Goal: Check status: Check status

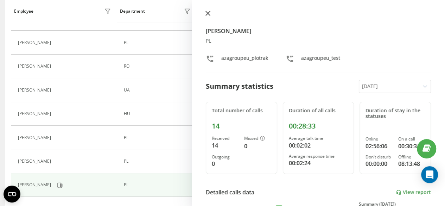
click at [206, 13] on icon at bounding box center [207, 13] width 5 height 5
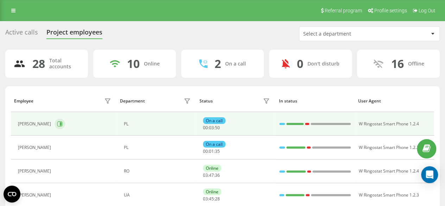
click at [63, 125] on icon at bounding box center [60, 124] width 6 height 6
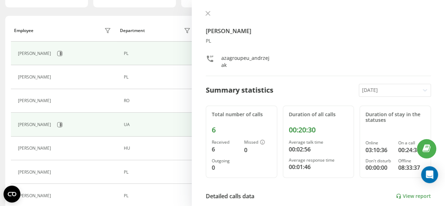
scroll to position [105, 0]
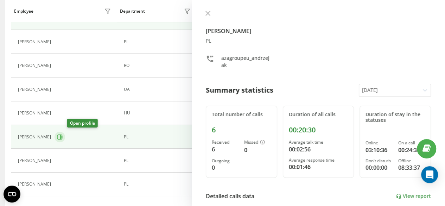
click at [65, 140] on button at bounding box center [59, 136] width 11 height 11
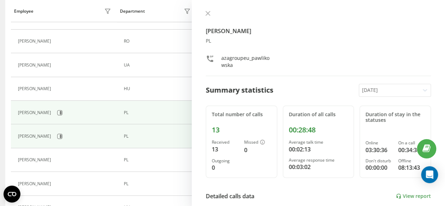
scroll to position [141, 0]
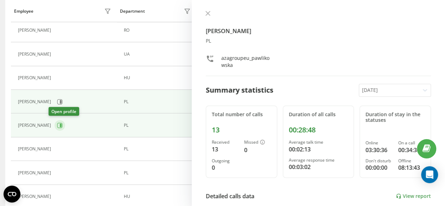
click at [57, 127] on button at bounding box center [59, 125] width 11 height 11
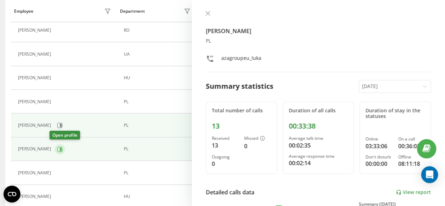
click at [54, 148] on button at bounding box center [59, 149] width 11 height 11
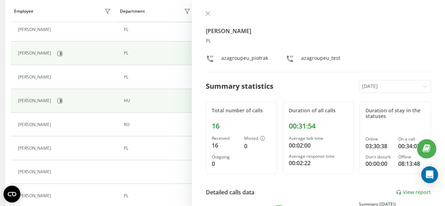
scroll to position [246, 0]
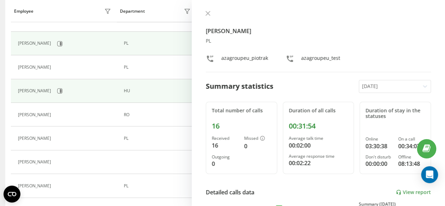
click at [65, 133] on div "[PERSON_NAME]" at bounding box center [65, 138] width 95 height 10
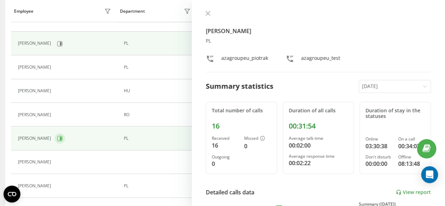
click at [63, 137] on icon at bounding box center [59, 138] width 5 height 5
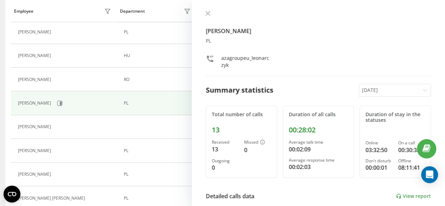
scroll to position [316, 0]
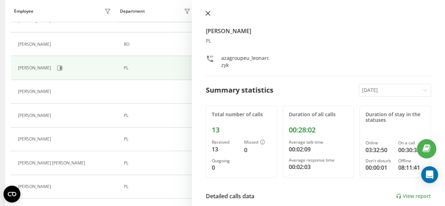
click at [206, 14] on icon at bounding box center [208, 13] width 4 height 4
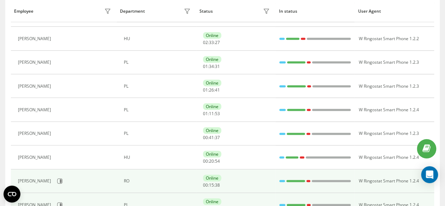
scroll to position [117, 0]
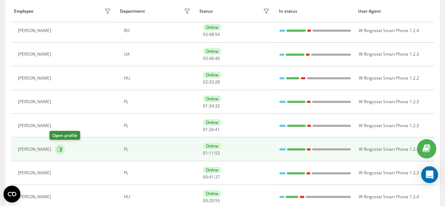
click at [59, 149] on button at bounding box center [59, 149] width 11 height 11
